Goal: Transaction & Acquisition: Obtain resource

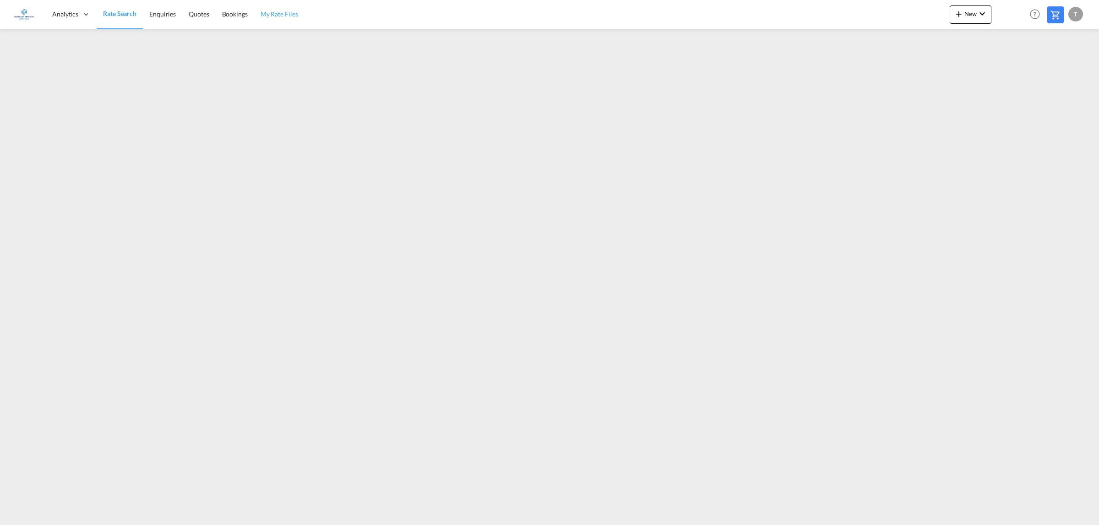
click at [288, 12] on span "My Rate Files" at bounding box center [279, 14] width 38 height 8
click at [975, 11] on span "New" at bounding box center [970, 13] width 34 height 7
click at [959, 33] on div "Rates" at bounding box center [959, 38] width 37 height 23
click at [1013, 67] on span "Ratesheet" at bounding box center [1008, 69] width 10 height 18
click at [124, 19] on link "Rate Search" at bounding box center [120, 15] width 46 height 30
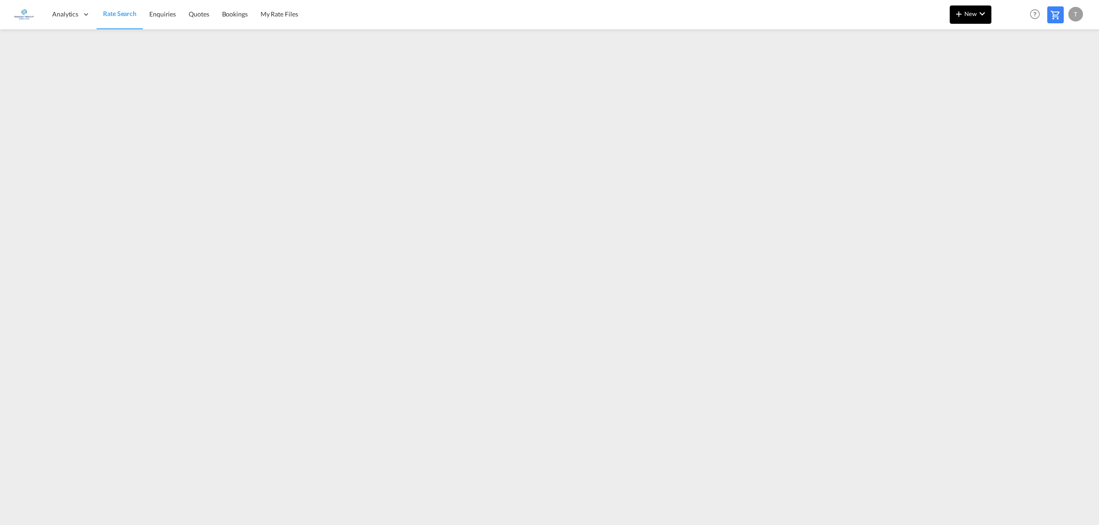
click at [966, 13] on span "New" at bounding box center [970, 13] width 34 height 7
click at [1013, 66] on span "Ratesheet" at bounding box center [1008, 69] width 10 height 18
click at [125, 14] on span "Rate Search" at bounding box center [119, 14] width 33 height 8
